Goal: Task Accomplishment & Management: Manage account settings

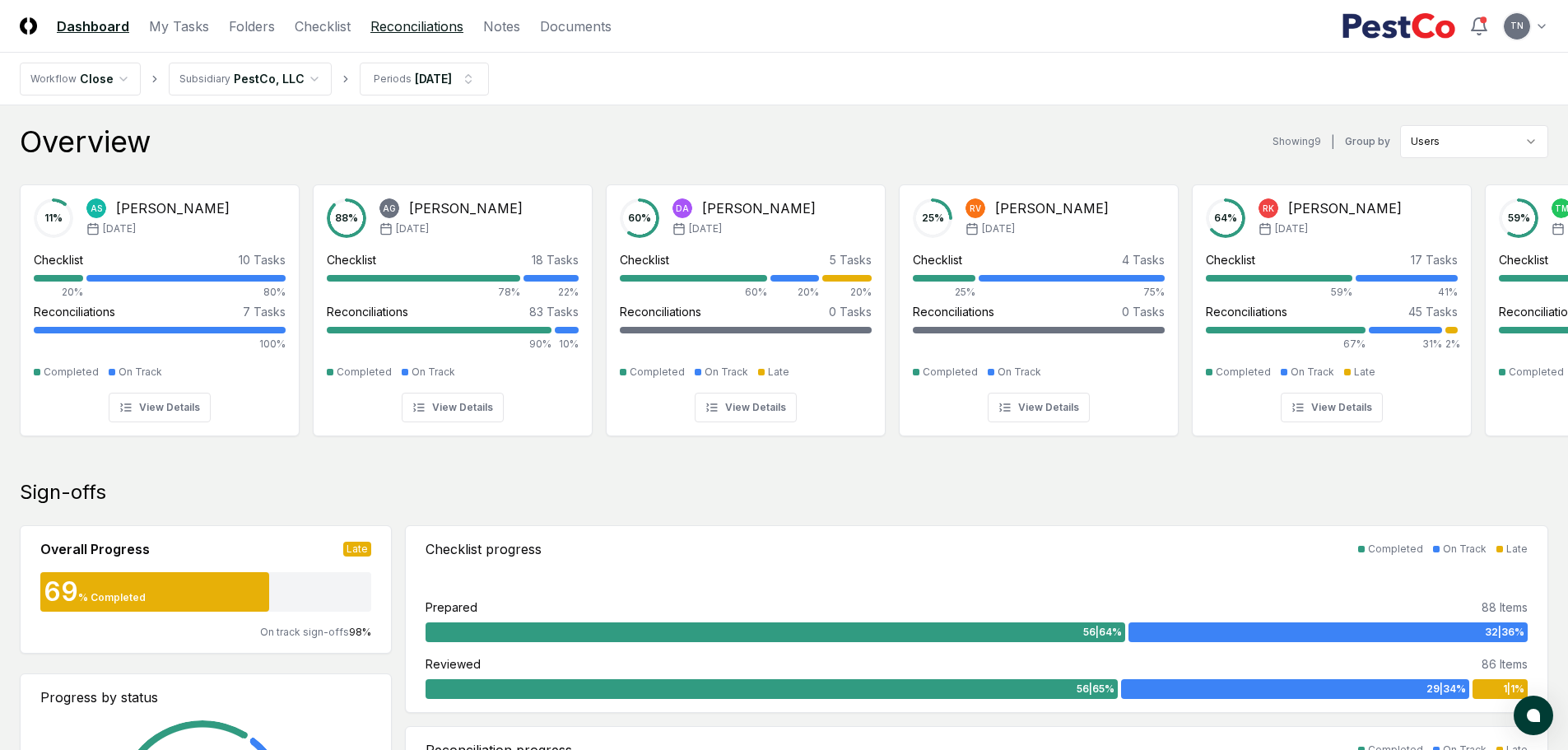
click at [434, 32] on link "Reconciliations" at bounding box center [416, 26] width 93 height 20
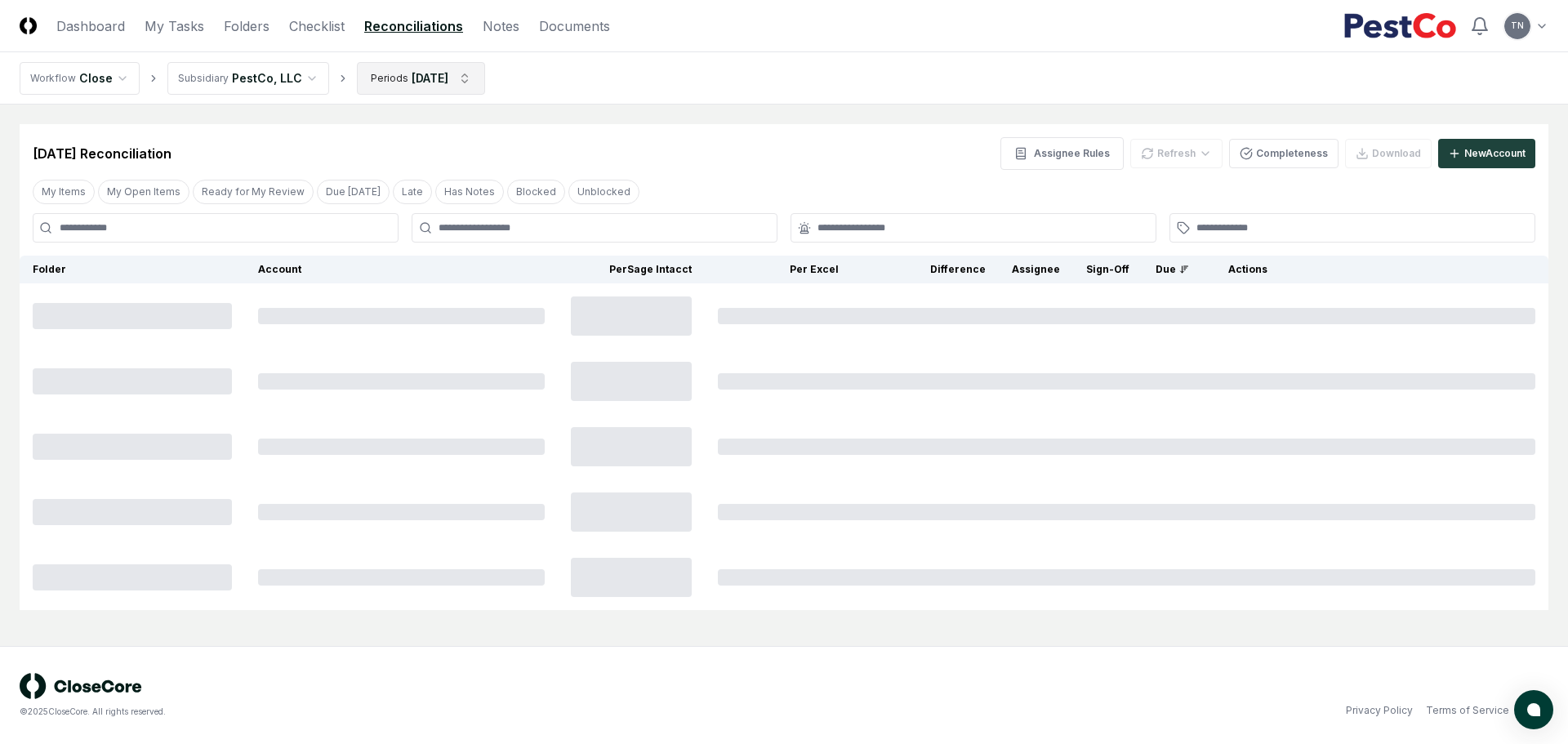
click at [473, 79] on html "CloseCore Dashboard My Tasks Folders Checklist Reconciliations Notes Documents …" at bounding box center [784, 372] width 1568 height 744
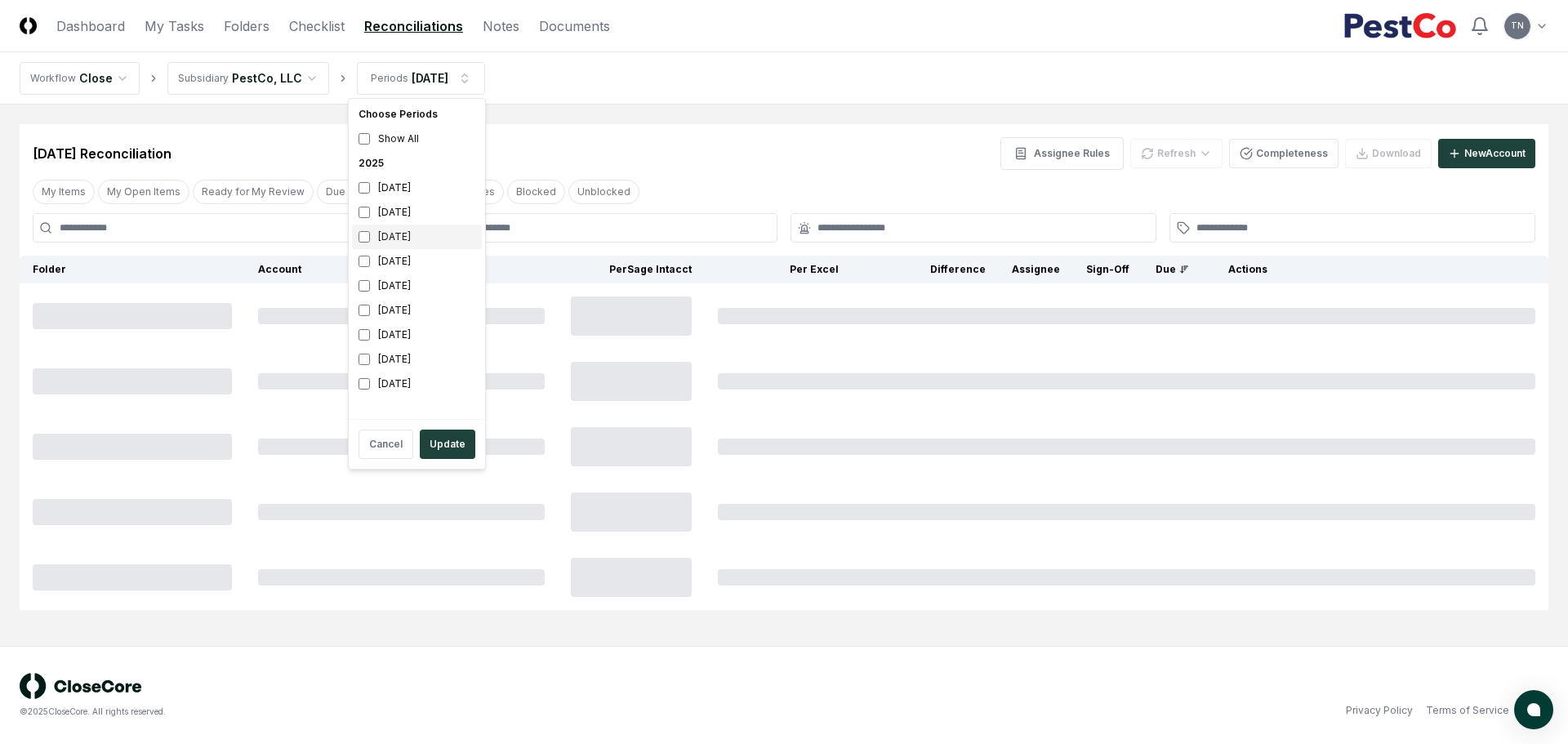
click at [405, 231] on div "July 2025" at bounding box center [417, 237] width 130 height 25
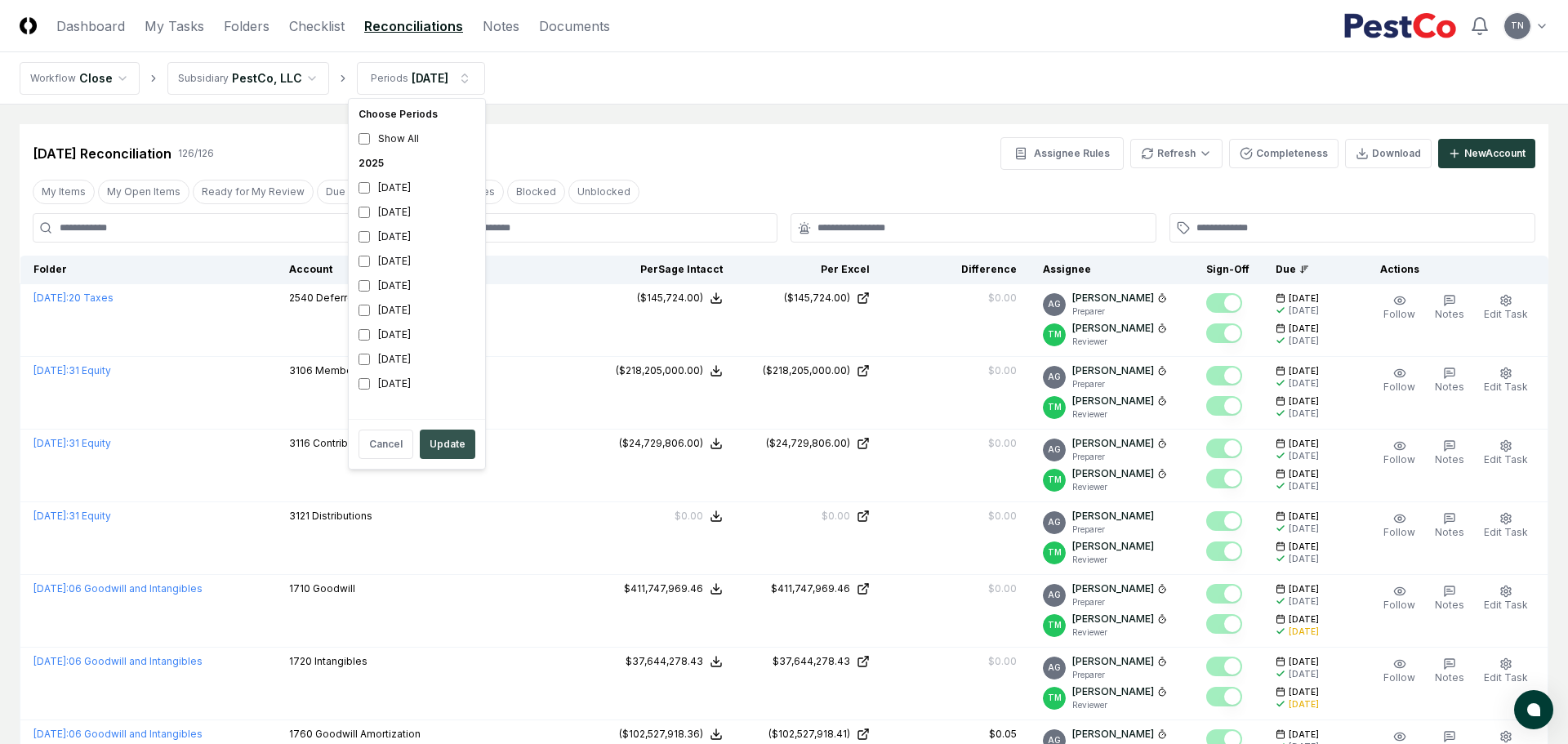
click at [437, 436] on button "Update" at bounding box center [448, 444] width 56 height 30
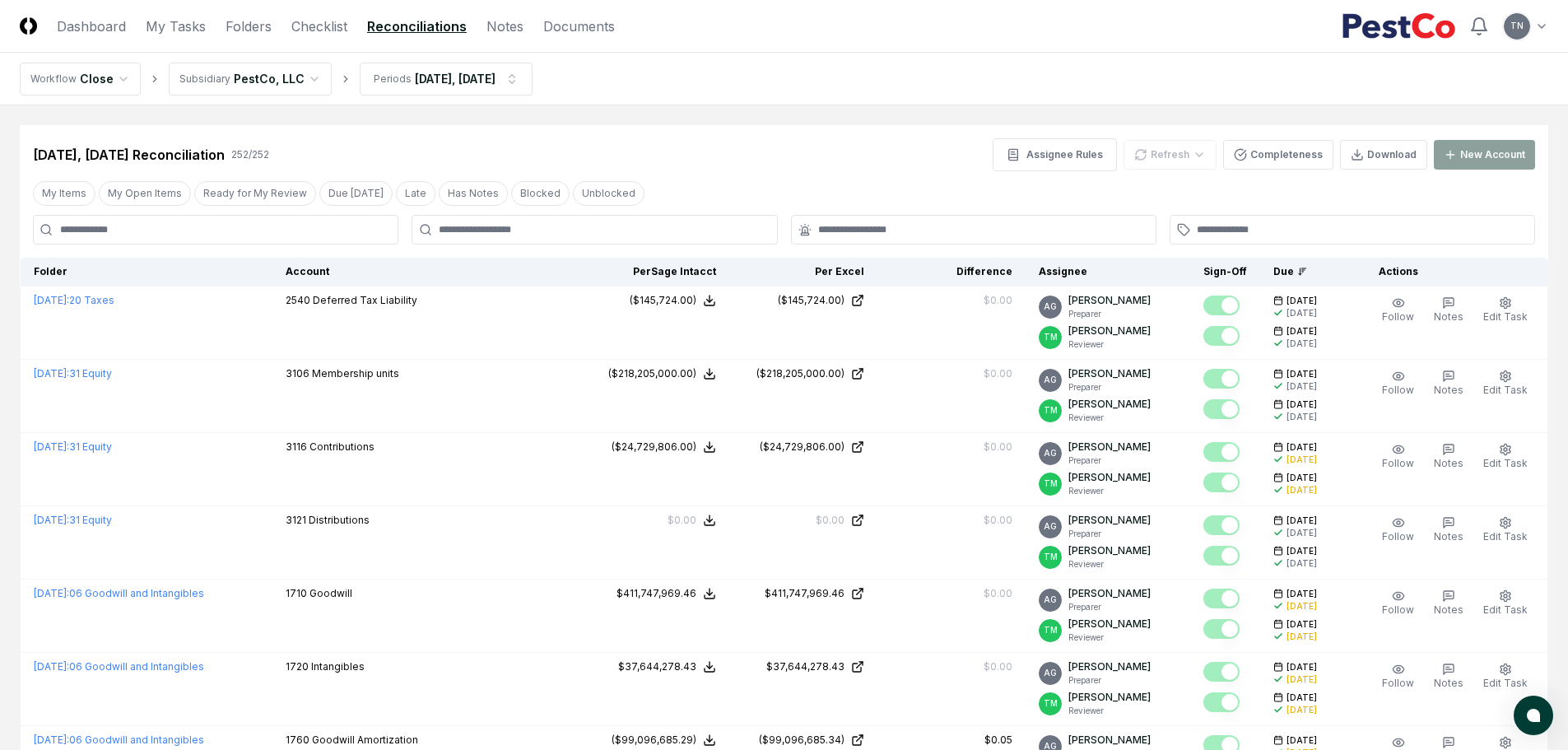
click at [211, 224] on input at bounding box center [215, 229] width 365 height 30
type input "********"
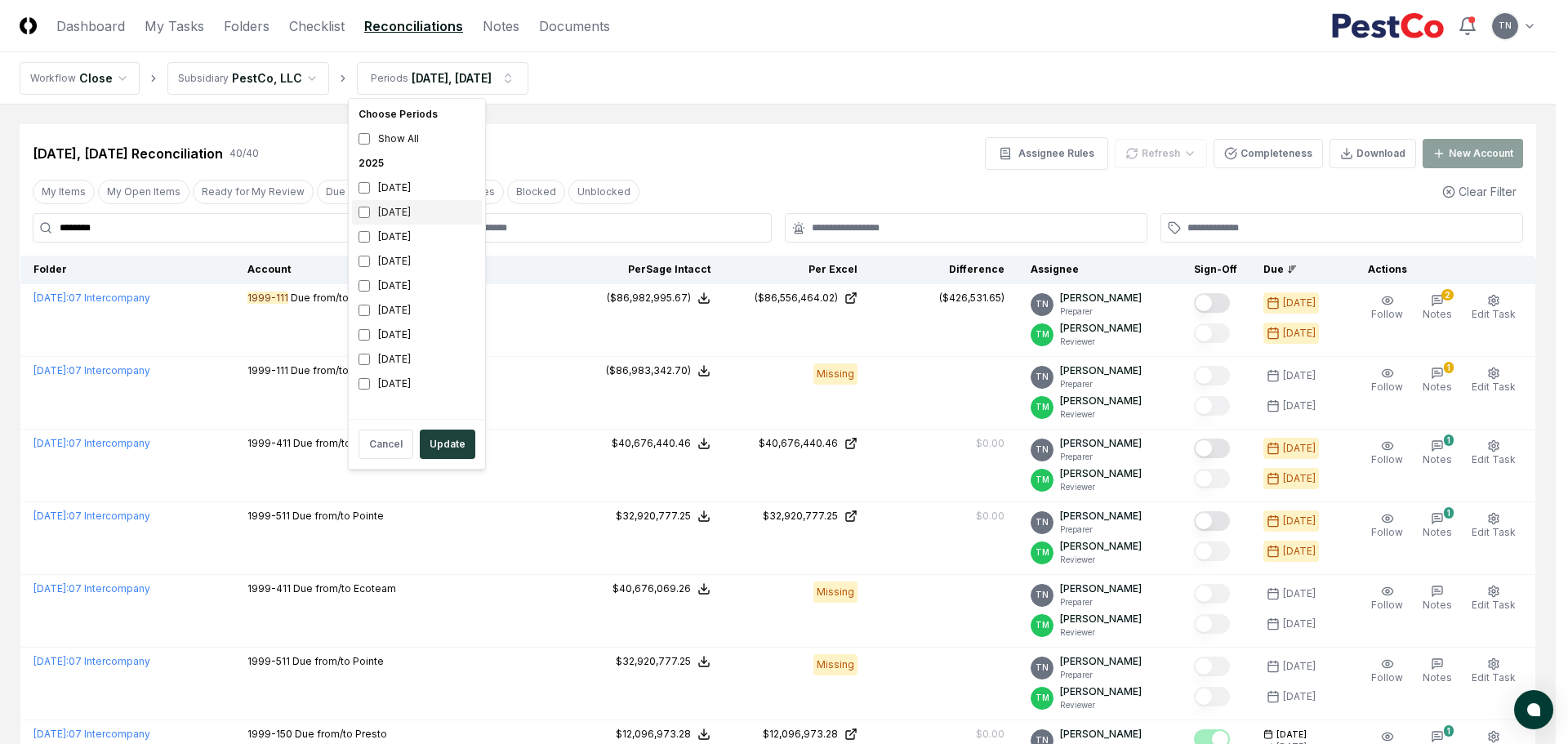
click at [387, 214] on div "August 2025" at bounding box center [417, 212] width 130 height 25
click at [453, 445] on button "Update" at bounding box center [448, 444] width 56 height 30
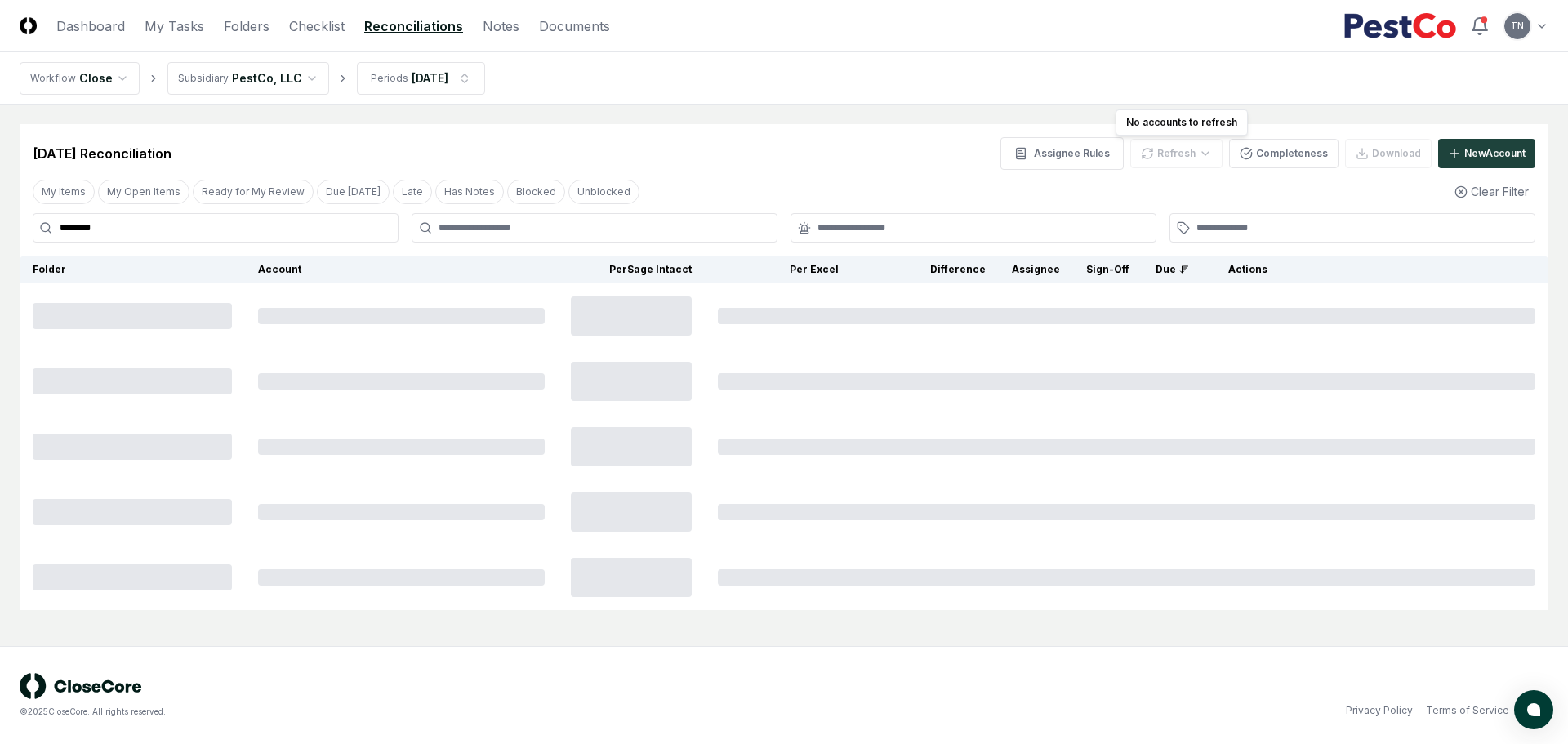
click at [1199, 154] on div "Refresh" at bounding box center [1176, 153] width 92 height 30
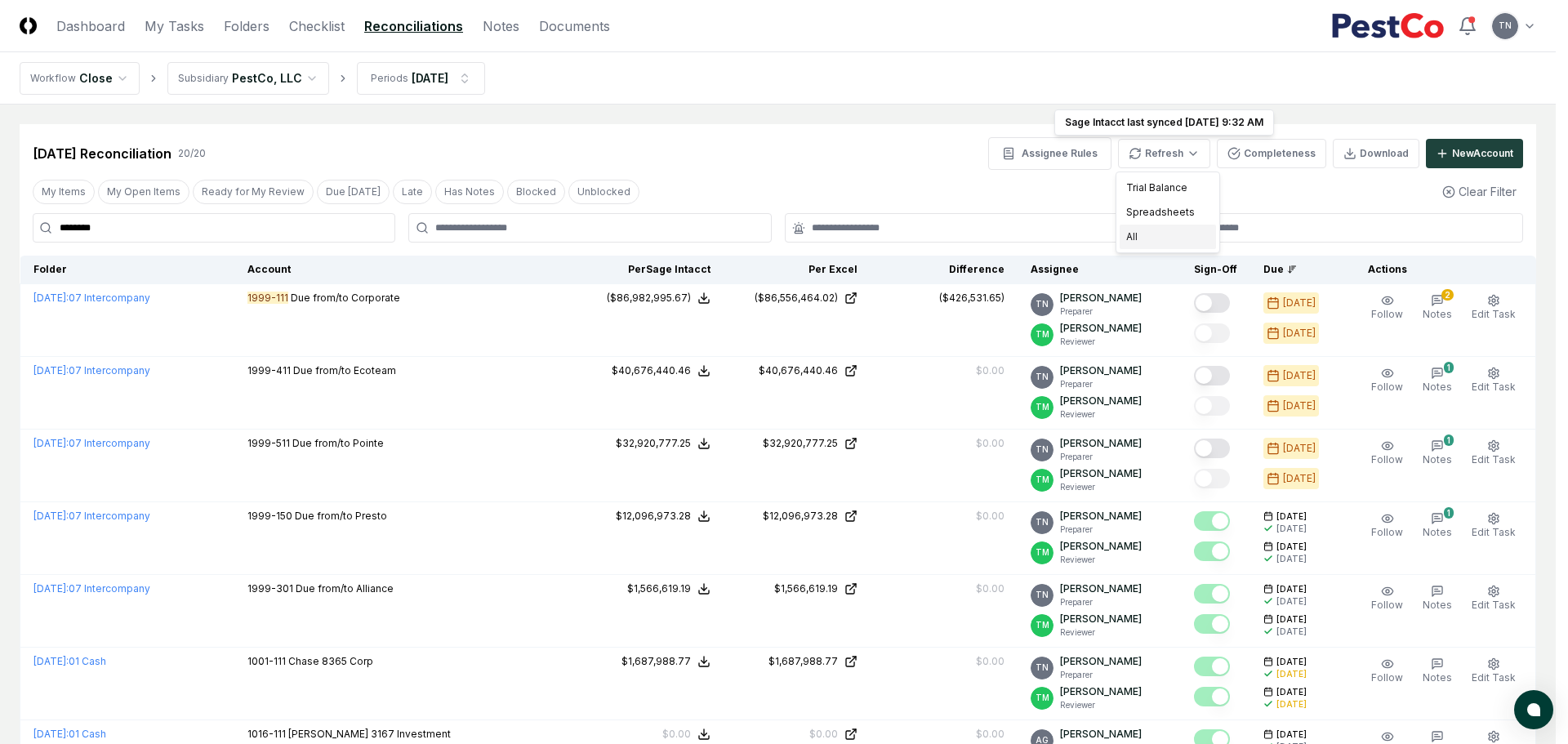
click at [1146, 235] on div "All" at bounding box center [1168, 237] width 96 height 25
